Goal: Task Accomplishment & Management: Manage account settings

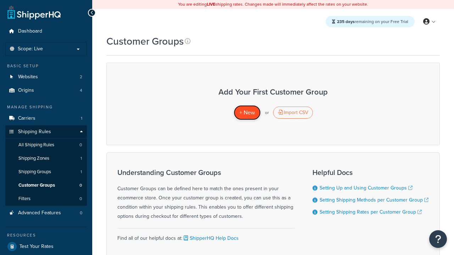
click at [247, 113] on span "+ New" at bounding box center [247, 112] width 16 height 8
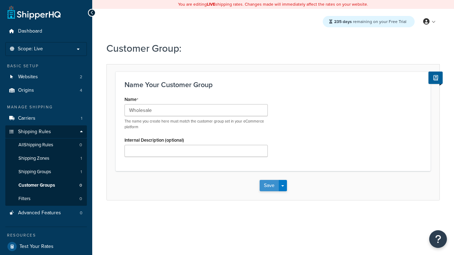
type input "Wholesale"
click at [269, 186] on button "Save" at bounding box center [269, 185] width 19 height 11
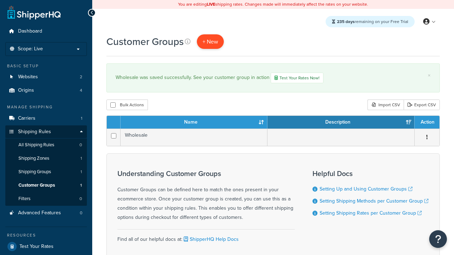
click at [210, 41] on span "+ New" at bounding box center [210, 42] width 16 height 8
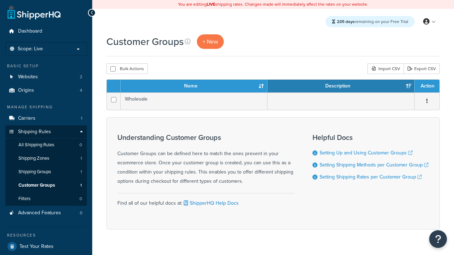
click at [194, 87] on th "Name" at bounding box center [194, 86] width 147 height 13
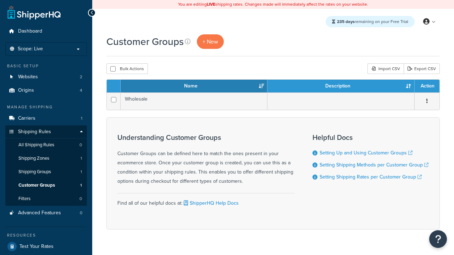
click at [194, 87] on th "Name" at bounding box center [194, 86] width 147 height 13
click at [341, 87] on th "Description" at bounding box center [340, 86] width 147 height 13
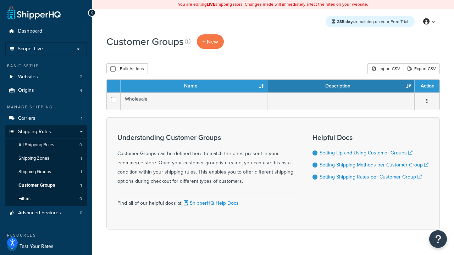
click at [341, 87] on th "Description" at bounding box center [340, 86] width 147 height 13
click at [427, 87] on th "Action" at bounding box center [426, 86] width 25 height 13
click at [188, 41] on icon at bounding box center [188, 42] width 6 height 6
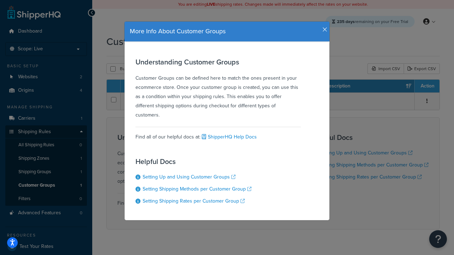
click at [323, 27] on icon "button" at bounding box center [324, 30] width 5 height 6
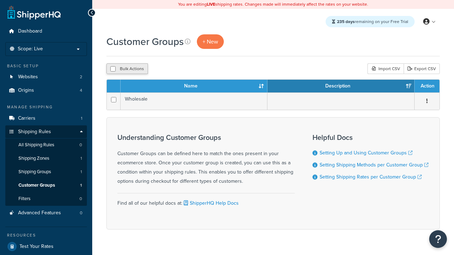
click at [127, 69] on button "Bulk Actions" at bounding box center [126, 68] width 41 height 11
checkbox input "true"
click at [191, 69] on button "Delete" at bounding box center [189, 68] width 24 height 11
